Goal: Task Accomplishment & Management: Use online tool/utility

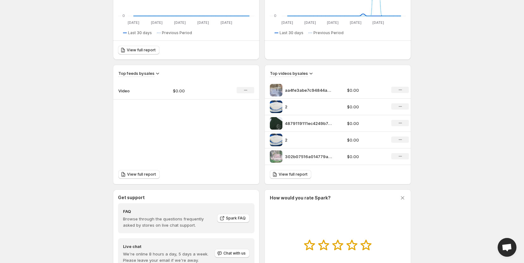
scroll to position [154, 0]
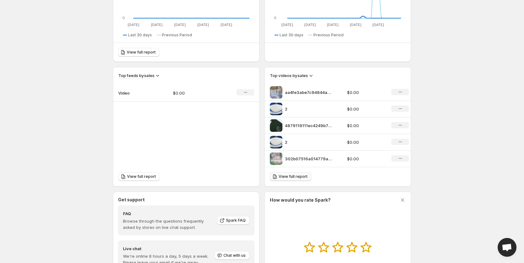
click at [295, 176] on span "View full report" at bounding box center [293, 176] width 29 height 5
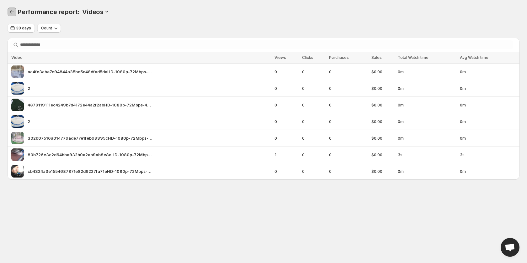
click at [15, 9] on button "Performance report" at bounding box center [12, 12] width 9 height 9
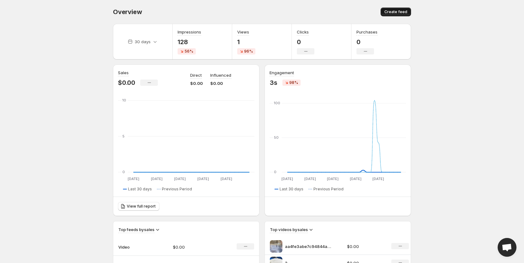
click at [398, 15] on button "Create feed" at bounding box center [395, 12] width 30 height 9
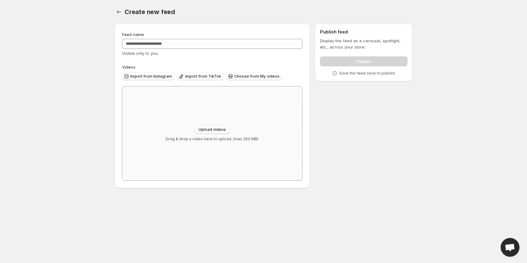
click at [212, 130] on span "Upload videos" at bounding box center [212, 129] width 27 height 5
type input "**********"
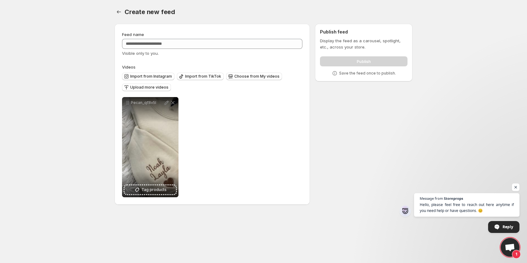
click at [513, 251] on span "Open chat" at bounding box center [510, 248] width 10 height 9
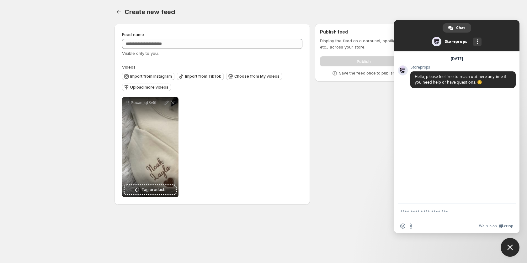
click at [340, 121] on div "**********" at bounding box center [260, 116] width 303 height 194
click at [511, 243] on span "Close chat" at bounding box center [510, 247] width 19 height 19
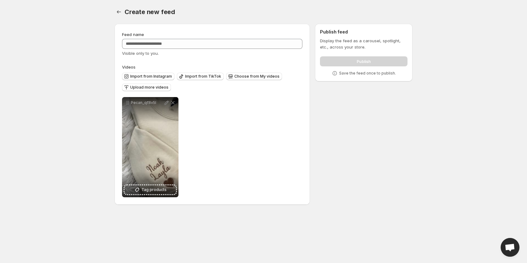
click at [355, 57] on div "Publish" at bounding box center [364, 60] width 88 height 13
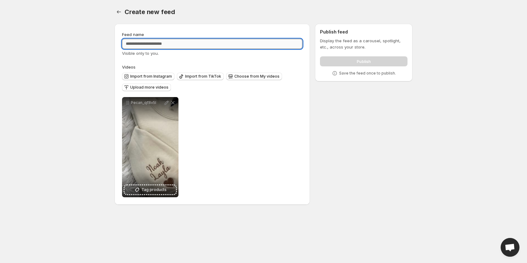
click at [190, 42] on input "Feed name" at bounding box center [212, 44] width 180 height 10
click at [202, 66] on label "Videos" at bounding box center [212, 67] width 180 height 6
click at [197, 45] on input "****" at bounding box center [212, 44] width 180 height 10
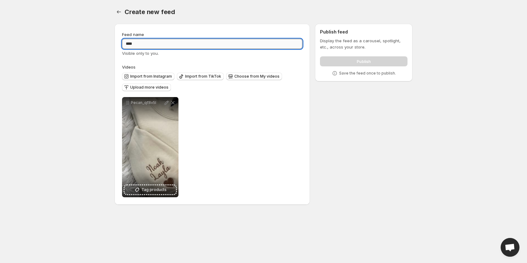
type input "*"
click at [177, 52] on div "Visible only to you." at bounding box center [212, 53] width 180 height 6
click at [151, 39] on div "Feed name ***** Visible only to you." at bounding box center [212, 43] width 180 height 25
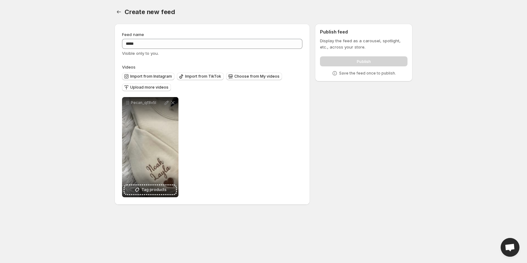
click at [150, 39] on div "Feed name ***** Visible only to you." at bounding box center [212, 43] width 180 height 25
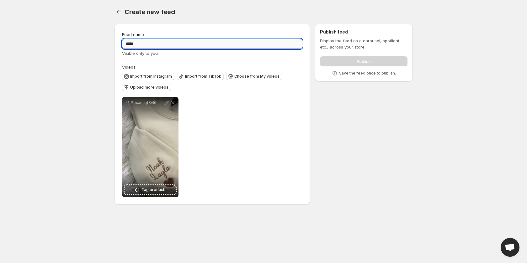
click at [141, 43] on input "*****" at bounding box center [212, 44] width 180 height 10
type input "******"
click at [328, 105] on div "**********" at bounding box center [260, 116] width 303 height 194
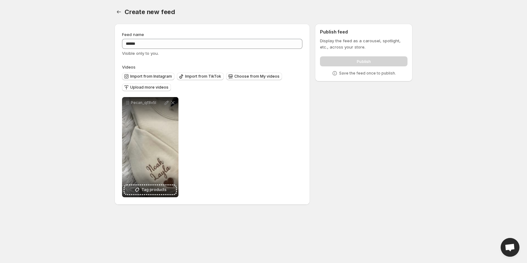
click at [357, 62] on div "Publish" at bounding box center [364, 60] width 88 height 13
click at [150, 88] on span "Upload more videos" at bounding box center [149, 87] width 38 height 5
click at [349, 66] on div "Publish" at bounding box center [364, 60] width 88 height 13
click at [353, 73] on p "Save the feed once to publish." at bounding box center [367, 73] width 57 height 5
click at [359, 72] on p "Save the feed once to publish." at bounding box center [367, 73] width 57 height 5
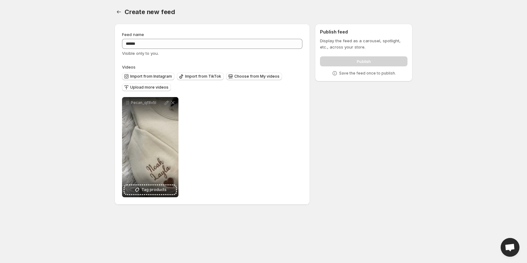
drag, startPoint x: 345, startPoint y: 44, endPoint x: 325, endPoint y: 31, distance: 23.8
click at [327, 31] on h2 "Publish feed" at bounding box center [364, 32] width 88 height 6
drag, startPoint x: 318, startPoint y: 30, endPoint x: 378, endPoint y: 55, distance: 65.1
click at [378, 55] on div "Publish feed Display the feed as a carousel, spotlight, etc., across your store…" at bounding box center [364, 53] width 98 height 58
drag, startPoint x: 420, startPoint y: 53, endPoint x: 405, endPoint y: 52, distance: 15.1
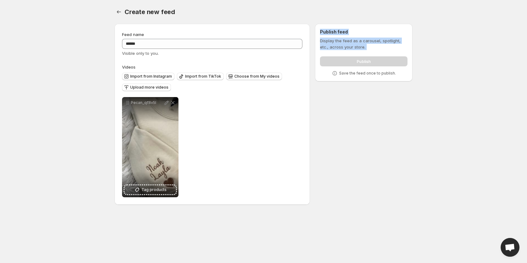
click at [420, 54] on body "**********" at bounding box center [263, 131] width 527 height 263
click at [234, 33] on div "Feed name ****** Visible only to you." at bounding box center [212, 43] width 180 height 25
drag, startPoint x: 313, startPoint y: 106, endPoint x: 318, endPoint y: 109, distance: 6.6
click at [316, 109] on div "**********" at bounding box center [260, 116] width 303 height 194
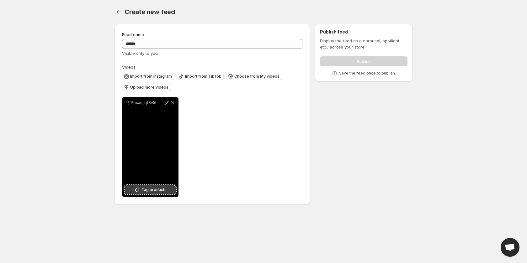
click at [144, 192] on span "Tag products" at bounding box center [153, 190] width 25 height 6
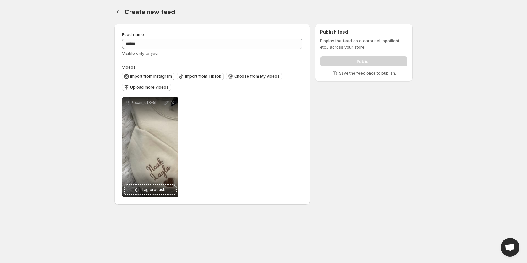
click at [353, 141] on div "**********" at bounding box center [260, 116] width 303 height 194
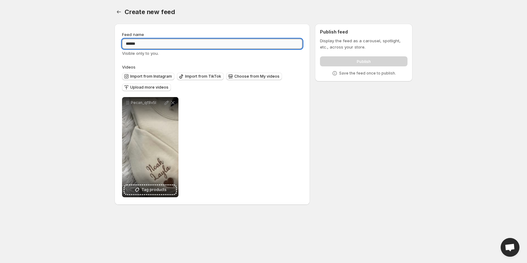
click at [190, 45] on input "******" at bounding box center [212, 44] width 180 height 10
click at [371, 62] on div "Publish" at bounding box center [364, 60] width 88 height 13
drag, startPoint x: 144, startPoint y: 41, endPoint x: 56, endPoint y: 39, distance: 87.2
click at [57, 39] on body "**********" at bounding box center [263, 131] width 527 height 263
click at [168, 42] on input "Feed name" at bounding box center [212, 44] width 180 height 10
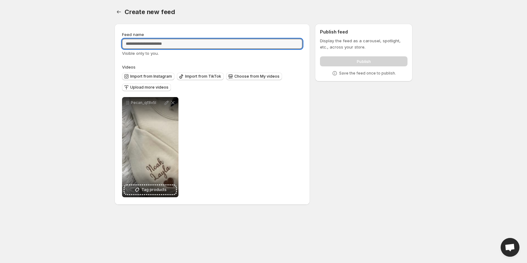
click at [356, 72] on p "Save the feed once to publish." at bounding box center [367, 73] width 57 height 5
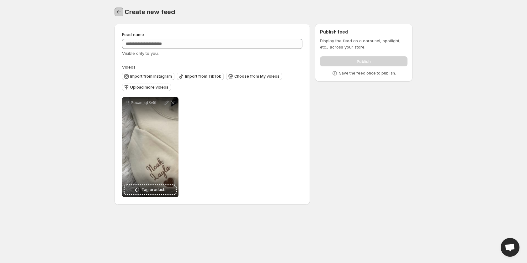
click at [118, 11] on icon "Settings" at bounding box center [119, 12] width 6 height 6
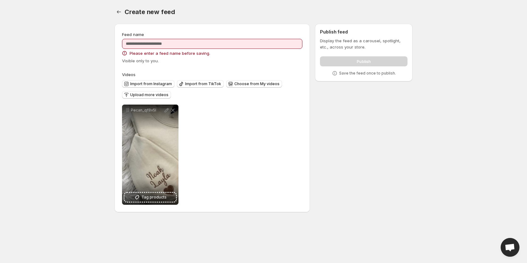
click at [182, 34] on div "Feed name" at bounding box center [212, 34] width 180 height 6
drag, startPoint x: 179, startPoint y: 38, endPoint x: 173, endPoint y: 44, distance: 8.7
click at [175, 42] on div "Feed name Please enter a feed name before saving. Visible only to you." at bounding box center [212, 47] width 180 height 33
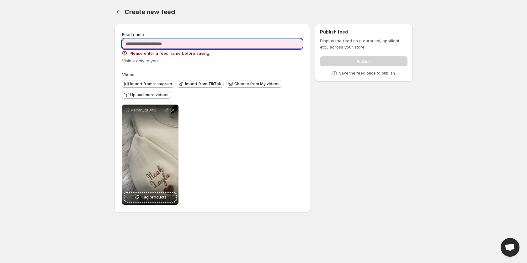
click at [172, 44] on input "Feed name" at bounding box center [212, 44] width 180 height 10
type input "***"
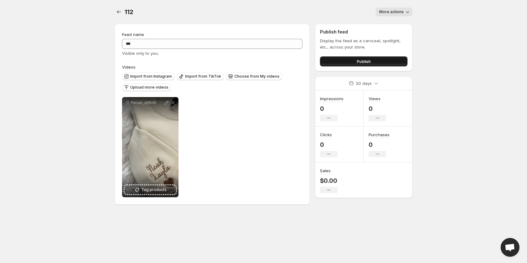
click at [352, 61] on button "Publish" at bounding box center [364, 61] width 88 height 10
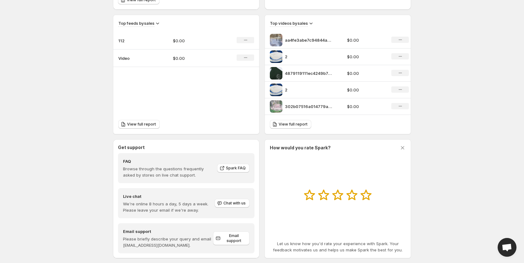
scroll to position [217, 0]
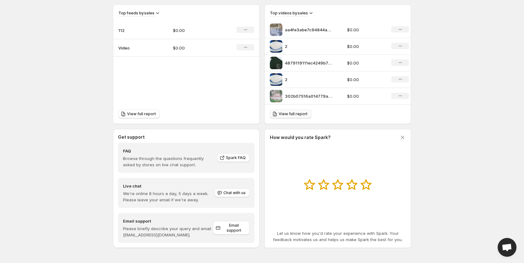
click at [300, 114] on span "View full report" at bounding box center [293, 114] width 29 height 5
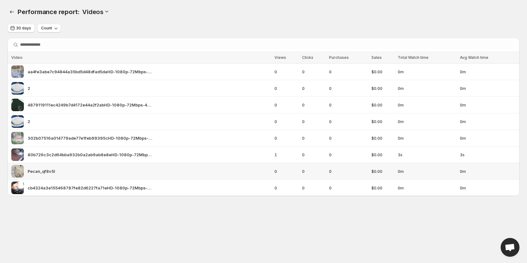
click at [66, 166] on div "Pecan_qf8v5l" at bounding box center [140, 171] width 259 height 13
click at [10, 13] on icon "Performance report" at bounding box center [12, 12] width 6 height 6
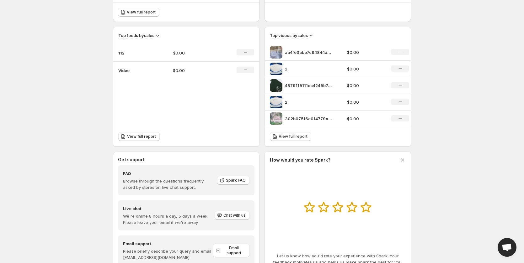
scroll to position [217, 0]
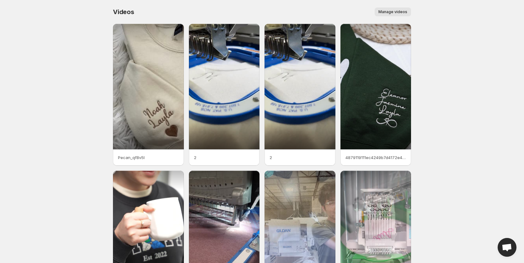
click at [138, 157] on p "Pecan_qf8v5l" at bounding box center [148, 158] width 61 height 6
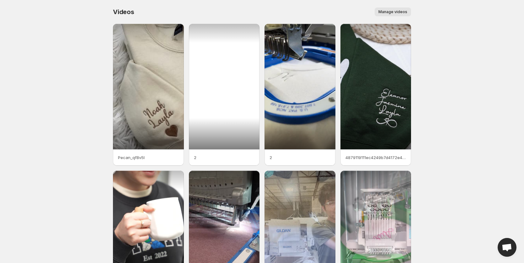
click at [221, 70] on div at bounding box center [224, 87] width 71 height 126
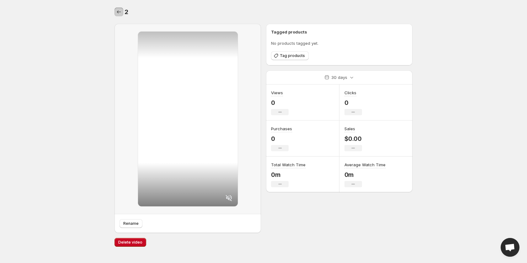
click at [116, 9] on icon "Settings" at bounding box center [119, 12] width 6 height 6
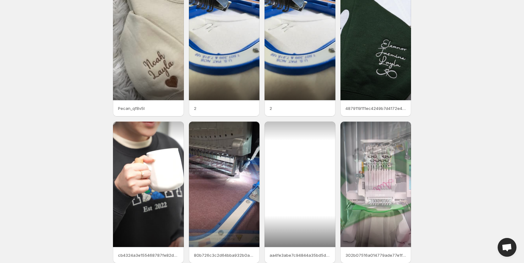
scroll to position [16, 0]
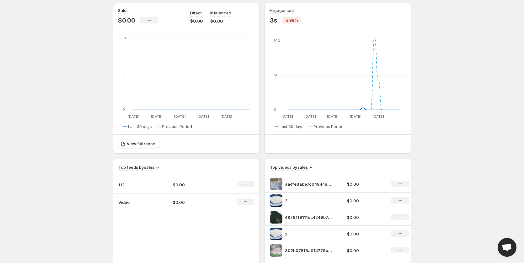
scroll to position [157, 0]
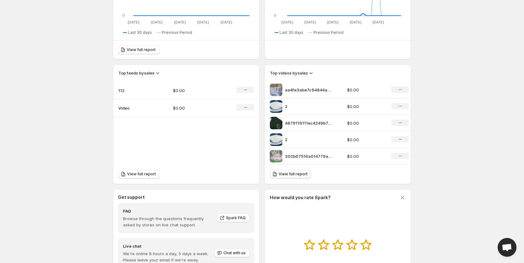
click at [290, 171] on div "View full report" at bounding box center [338, 174] width 146 height 19
click at [290, 171] on link "View full report" at bounding box center [290, 174] width 41 height 9
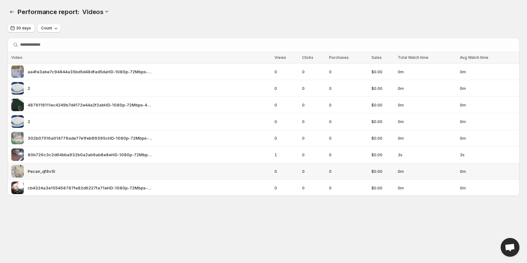
click at [65, 167] on div "Pecan_qf8v5l" at bounding box center [140, 171] width 259 height 13
click at [309, 171] on span "0" at bounding box center [313, 171] width 23 height 6
click at [302, 172] on td "0" at bounding box center [313, 171] width 27 height 17
click at [99, 173] on div "Pecan_qf8v5l" at bounding box center [140, 171] width 259 height 13
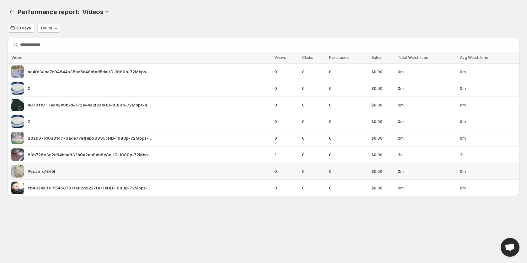
click at [99, 173] on div "Pecan_qf8v5l" at bounding box center [140, 171] width 259 height 13
click at [48, 28] on span "Count" at bounding box center [46, 28] width 11 height 5
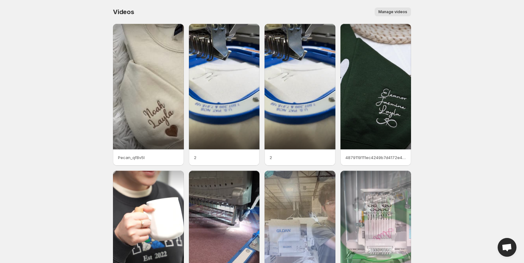
click at [389, 12] on span "Manage videos" at bounding box center [392, 11] width 29 height 5
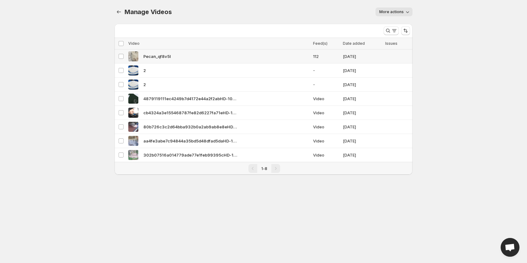
click at [191, 60] on div "Pecan_qf8v5l" at bounding box center [218, 56] width 181 height 10
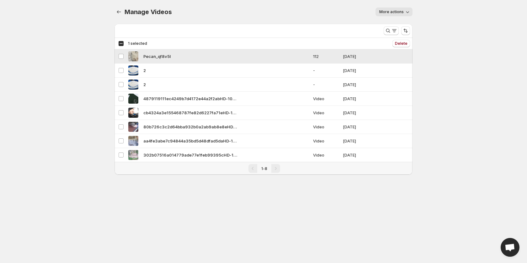
click at [151, 58] on span "Pecan_qf8v5l" at bounding box center [156, 56] width 27 height 6
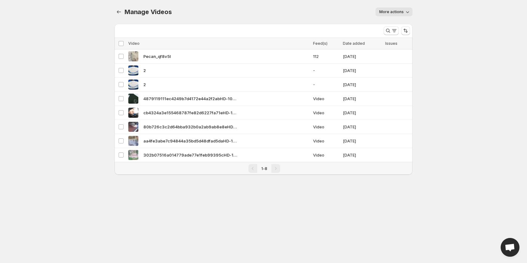
click at [275, 170] on div "Pagination" at bounding box center [275, 168] width 9 height 9
click at [254, 172] on div "Pagination" at bounding box center [252, 168] width 9 height 9
click at [116, 16] on div "Manage Videos. This page is ready Manage Videos More actions More actions More …" at bounding box center [263, 12] width 298 height 24
click at [118, 12] on icon "Manage Videos" at bounding box center [119, 12] width 6 height 6
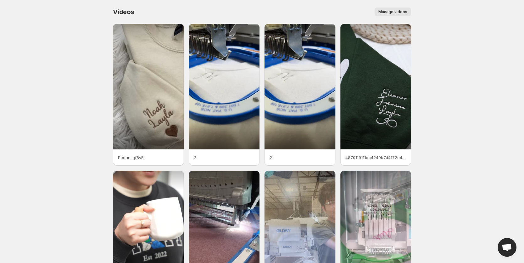
click at [461, 129] on body "Home Feeds Videos Subscription Settings Videos. This page is ready Videos Manag…" at bounding box center [262, 131] width 524 height 263
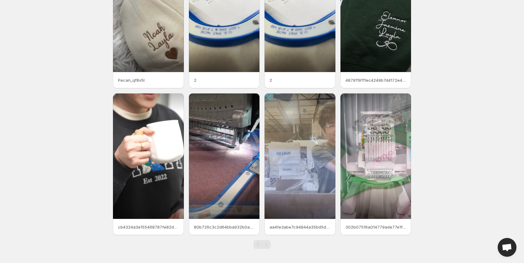
scroll to position [78, 0]
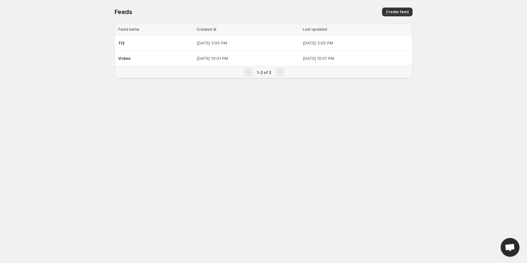
click at [280, 77] on div "1-2 of 2" at bounding box center [263, 72] width 298 height 13
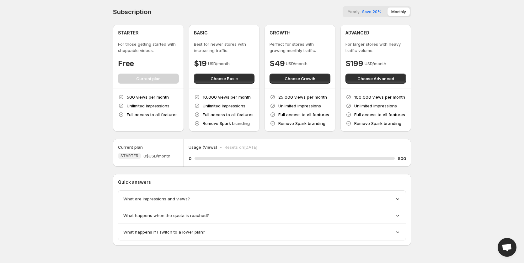
scroll to position [1, 0]
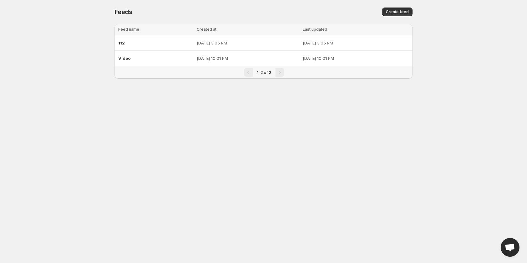
click at [290, 72] on div "1-2 of 2" at bounding box center [264, 72] width 292 height 9
click at [249, 68] on div "1-2 of 2" at bounding box center [263, 72] width 298 height 13
